Goal: Task Accomplishment & Management: Complete application form

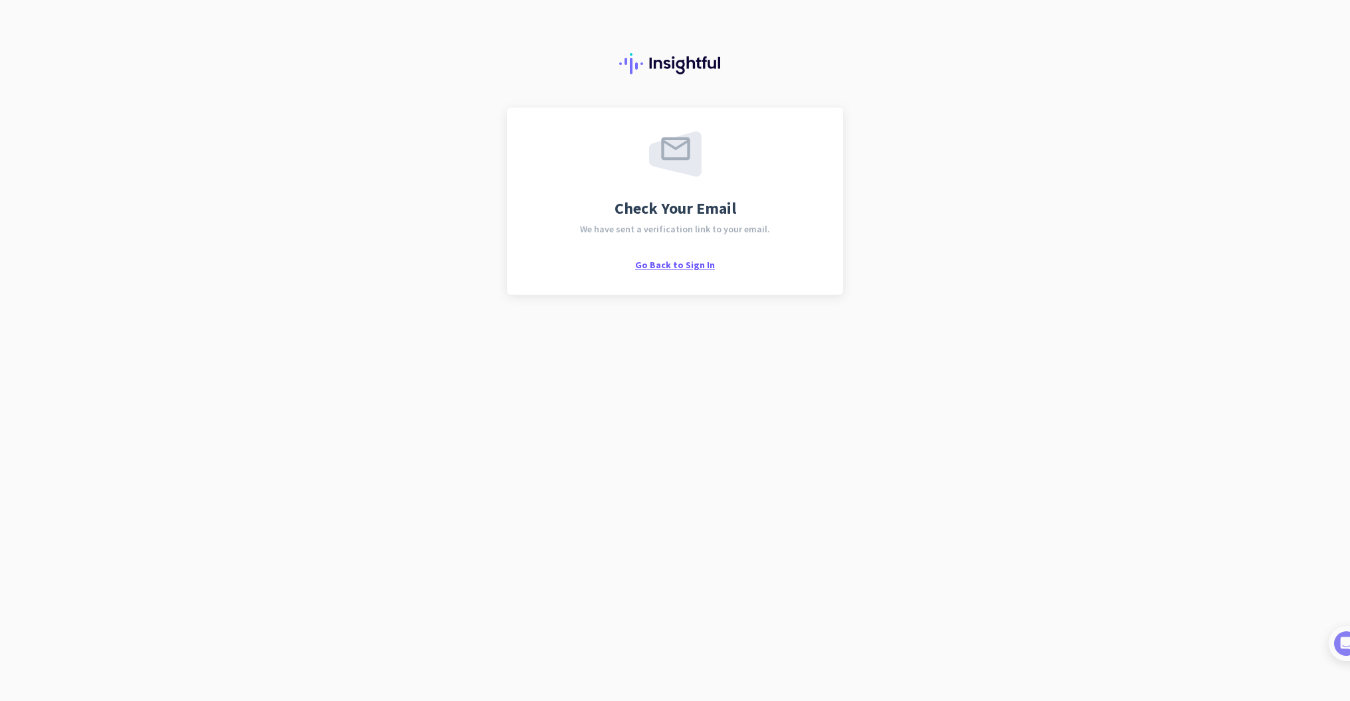
click at [668, 266] on span "Go Back to Sign In" at bounding box center [675, 265] width 80 height 12
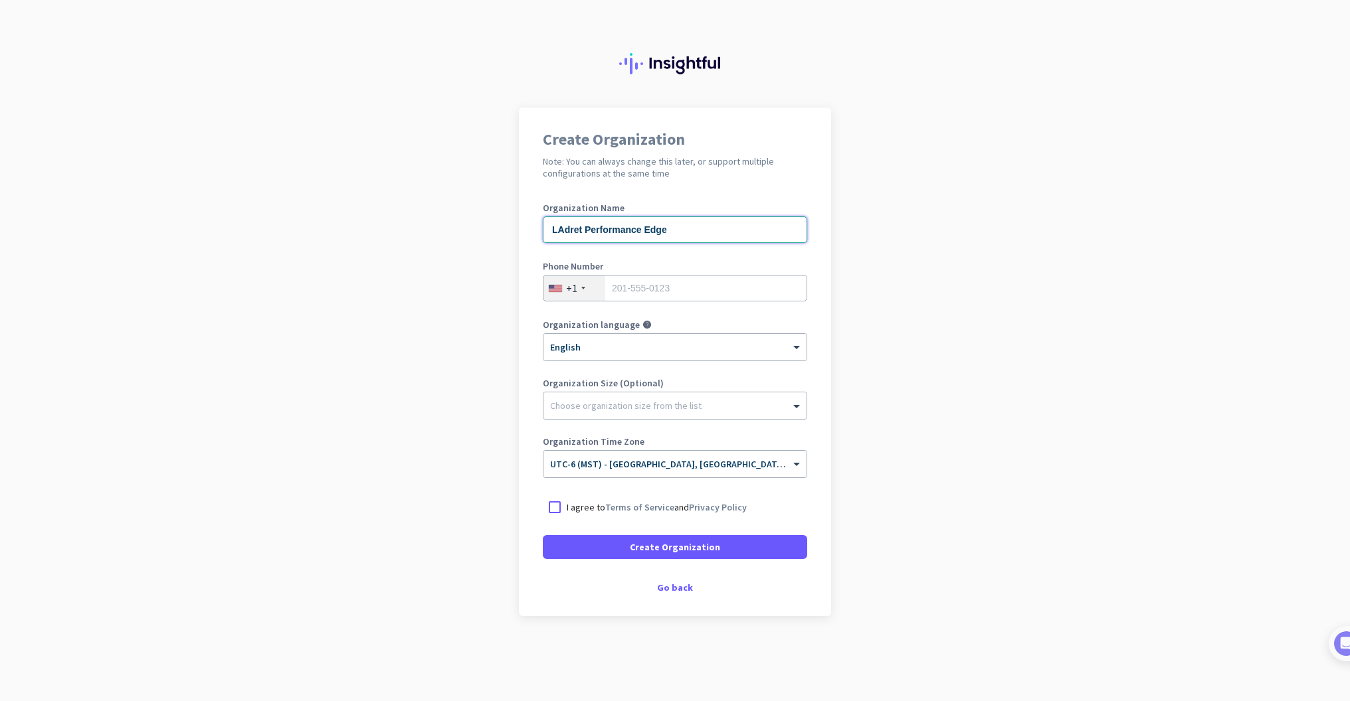
click at [563, 230] on input "LAdret Performance Edge" at bounding box center [675, 230] width 264 height 27
type input "Ladret Performance Edge"
type input "6023303244"
click at [686, 408] on div at bounding box center [674, 402] width 263 height 13
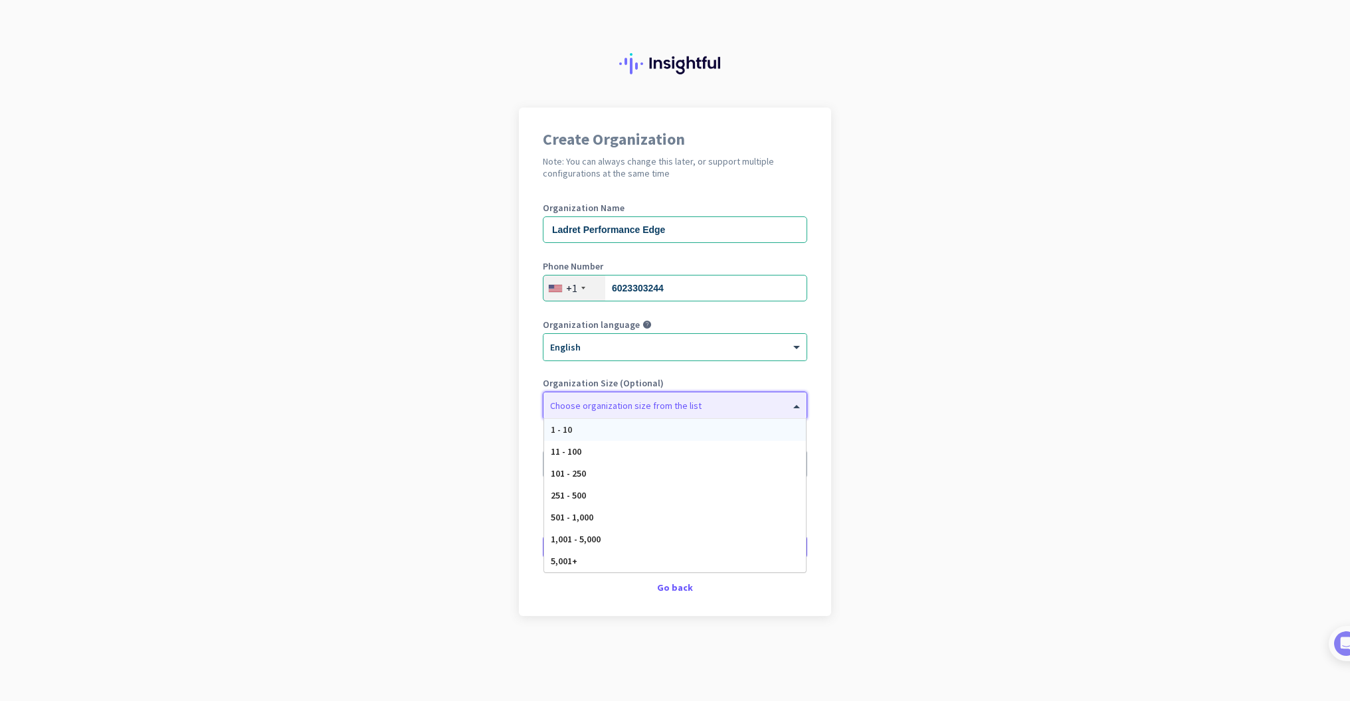
click at [630, 432] on div "1 - 10" at bounding box center [675, 430] width 262 height 22
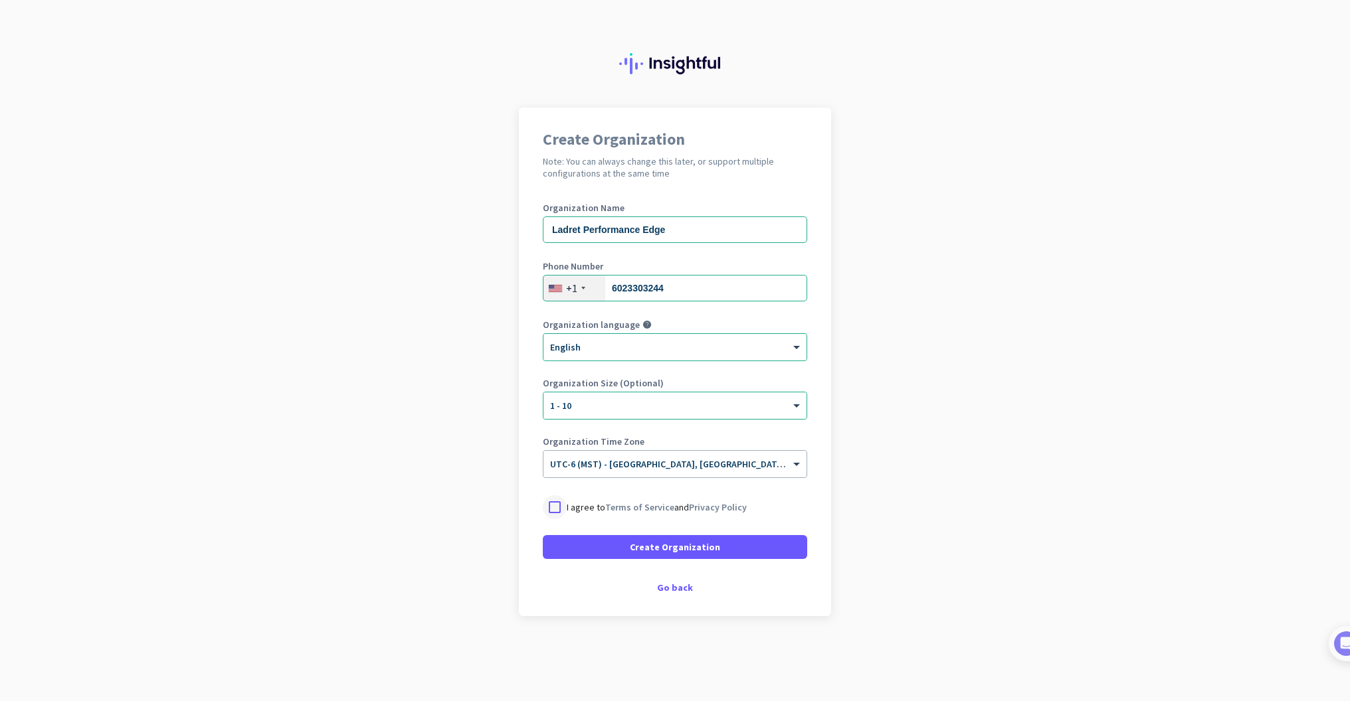
click at [556, 509] on div at bounding box center [555, 507] width 24 height 24
click at [650, 550] on span "Create Organization" at bounding box center [675, 547] width 90 height 13
